Goal: Navigation & Orientation: Find specific page/section

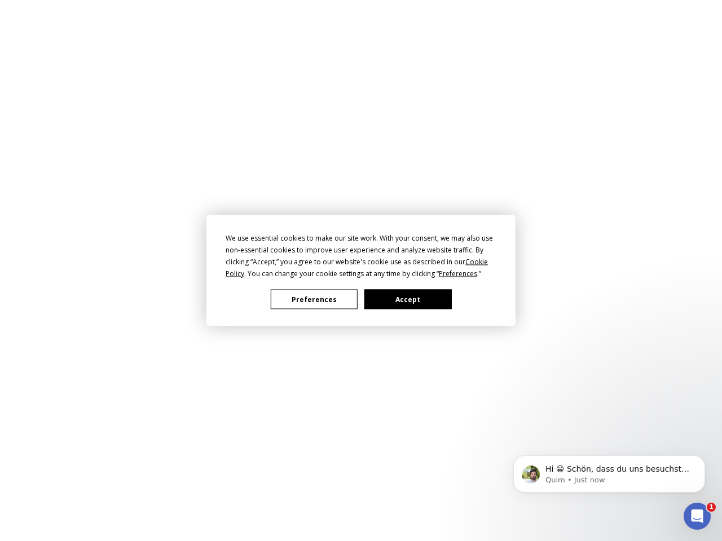
click at [358, 268] on div "We use essential cookies to make our site work. With your consent, we may also …" at bounding box center [361, 255] width 271 height 47
click at [458, 274] on span "Preferences" at bounding box center [458, 274] width 38 height 10
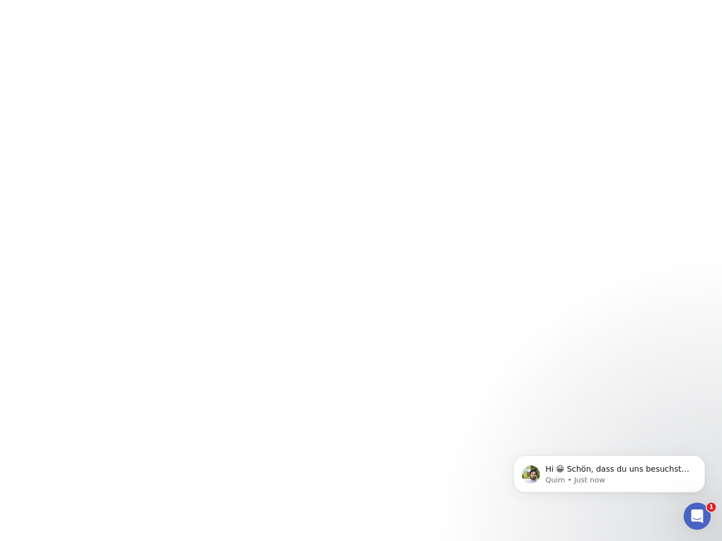
click at [314, 0] on html "1" at bounding box center [361, 0] width 722 height 0
click at [408, 0] on html "1" at bounding box center [361, 0] width 722 height 0
click at [609, 474] on span "Hi 😀 Schön, dass du uns besuchst. Stell' uns gerne jederzeit Fragen oder hinter…" at bounding box center [617, 481] width 144 height 32
click at [707, 0] on html "1" at bounding box center [361, 0] width 722 height 0
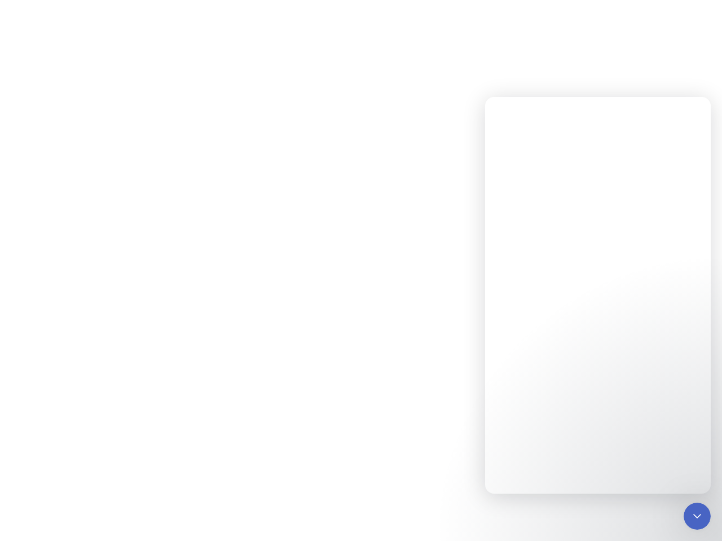
click at [697, 517] on icon "Close Intercom Messenger" at bounding box center [697, 517] width 14 height 14
